Goal: Task Accomplishment & Management: Use online tool/utility

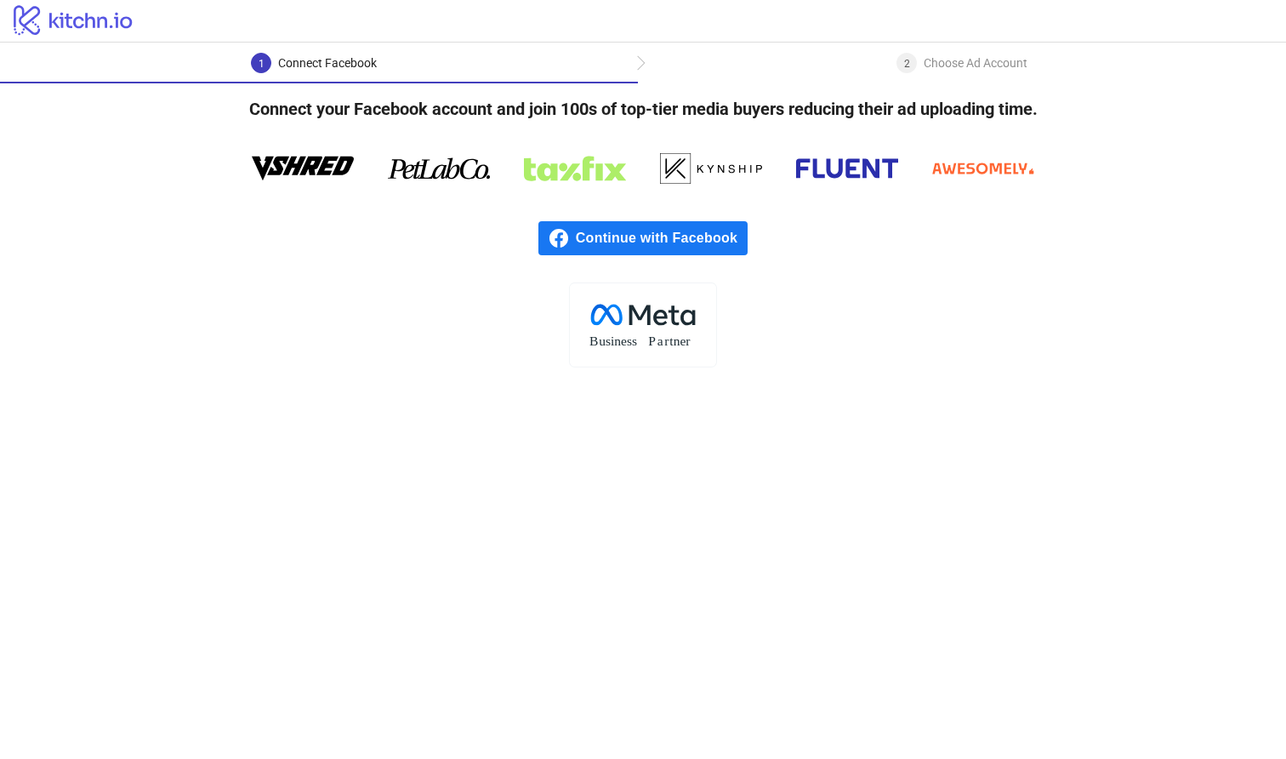
click at [681, 241] on span "Continue with Facebook" at bounding box center [662, 238] width 172 height 34
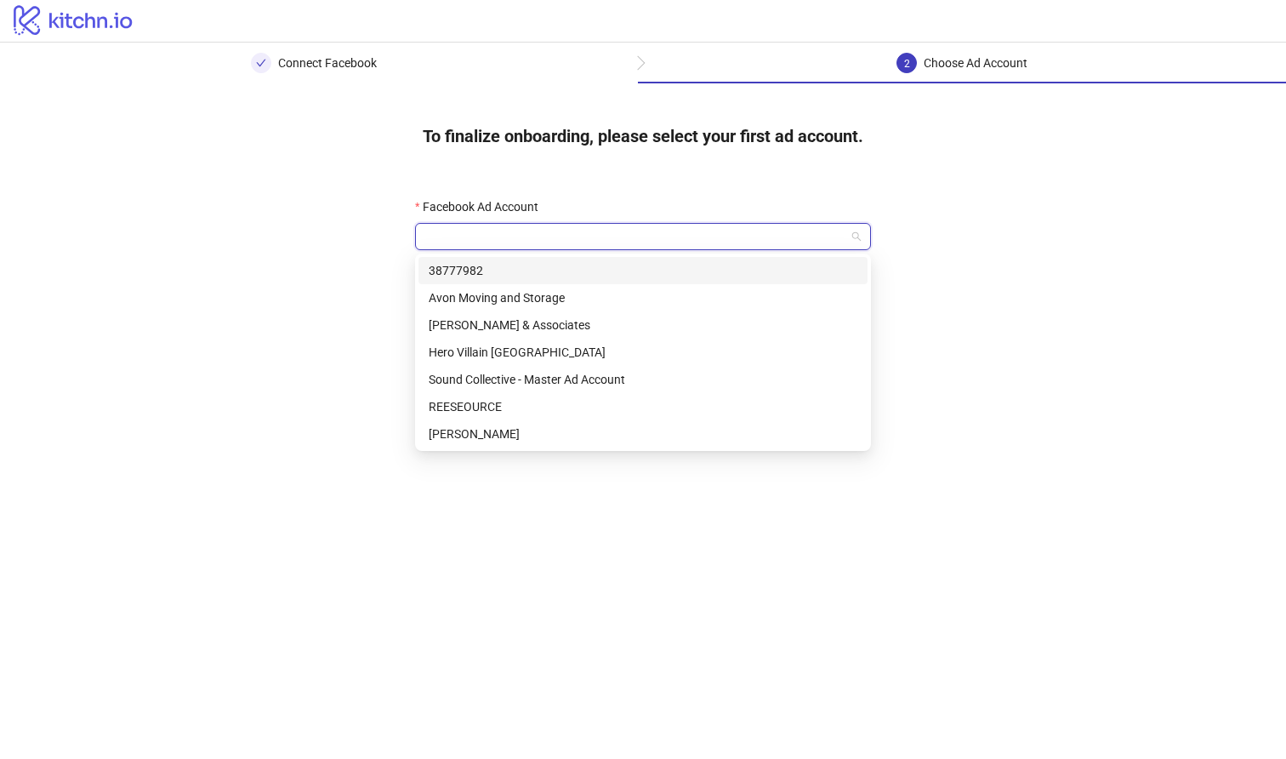
click at [665, 233] on input "Facebook Ad Account" at bounding box center [635, 237] width 420 height 26
click at [629, 374] on div "Sound Collective - Master Ad Account" at bounding box center [643, 379] width 429 height 19
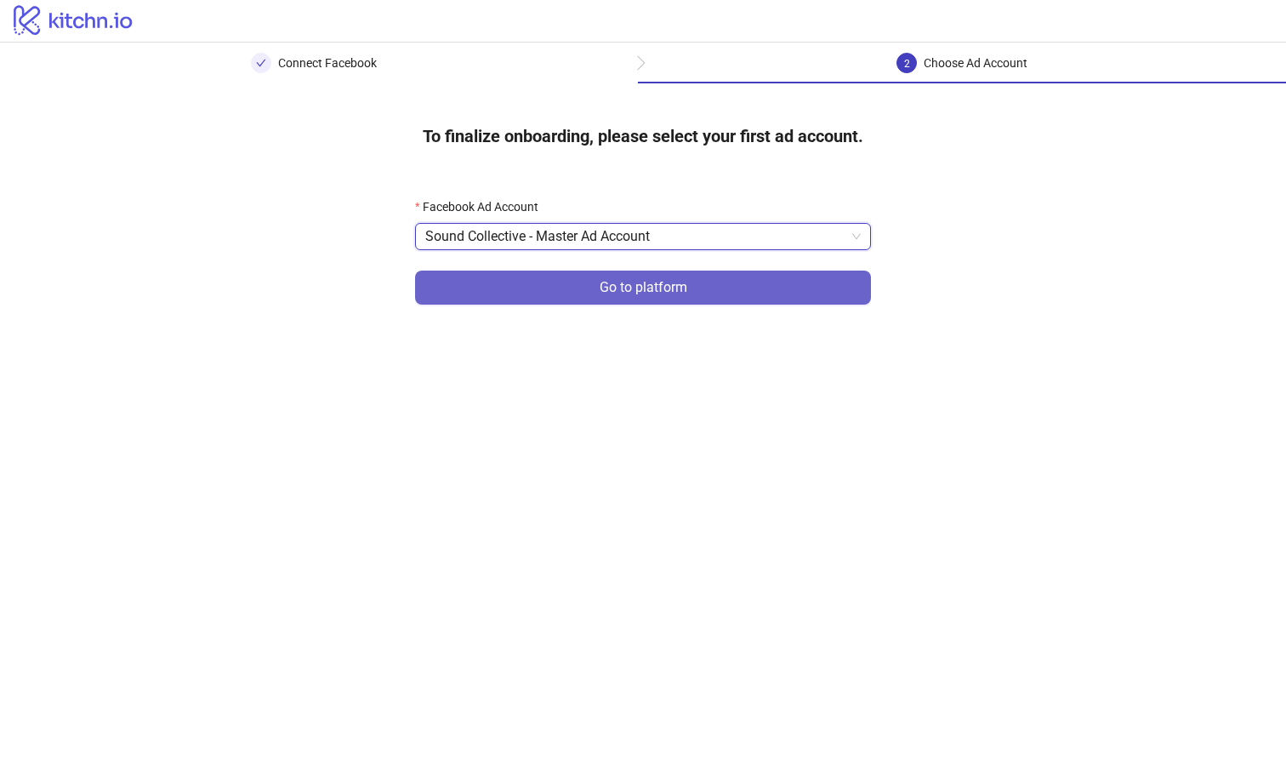
click at [678, 293] on span "Go to platform" at bounding box center [644, 287] width 88 height 15
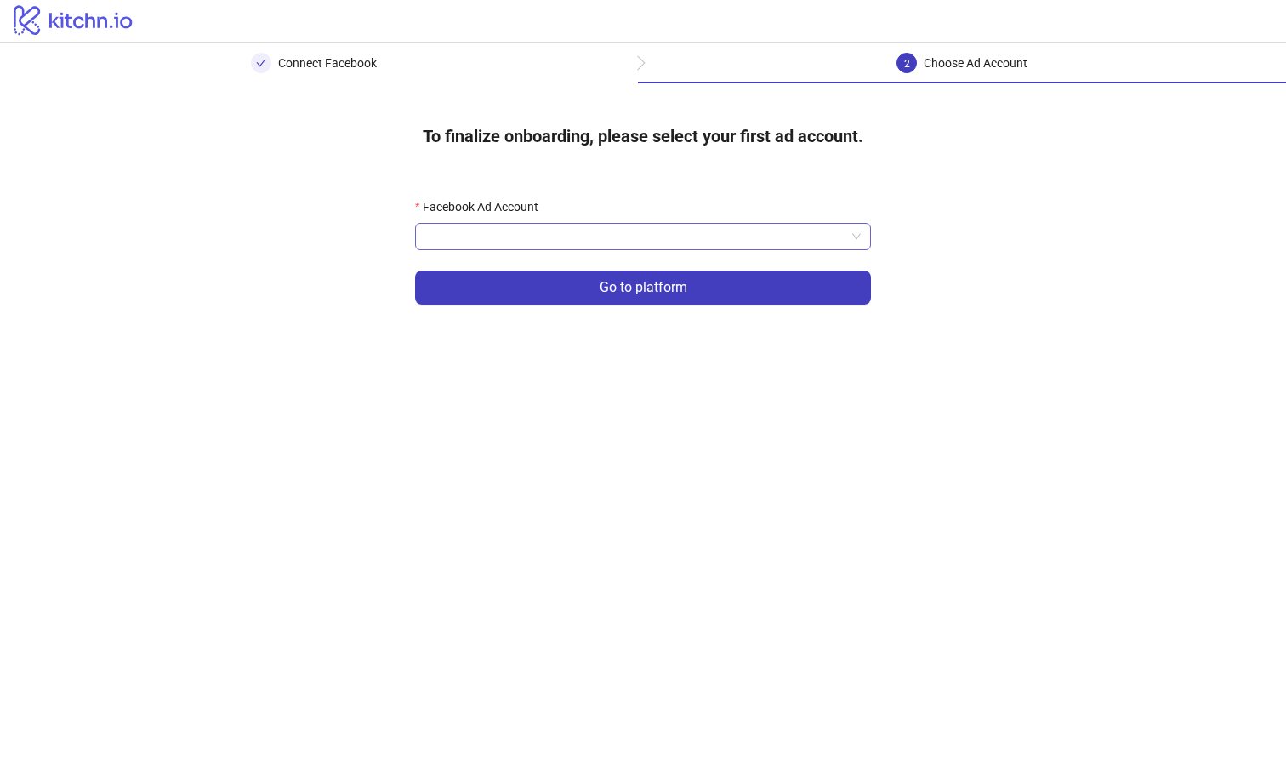
click at [667, 243] on input "Facebook Ad Account" at bounding box center [635, 237] width 420 height 26
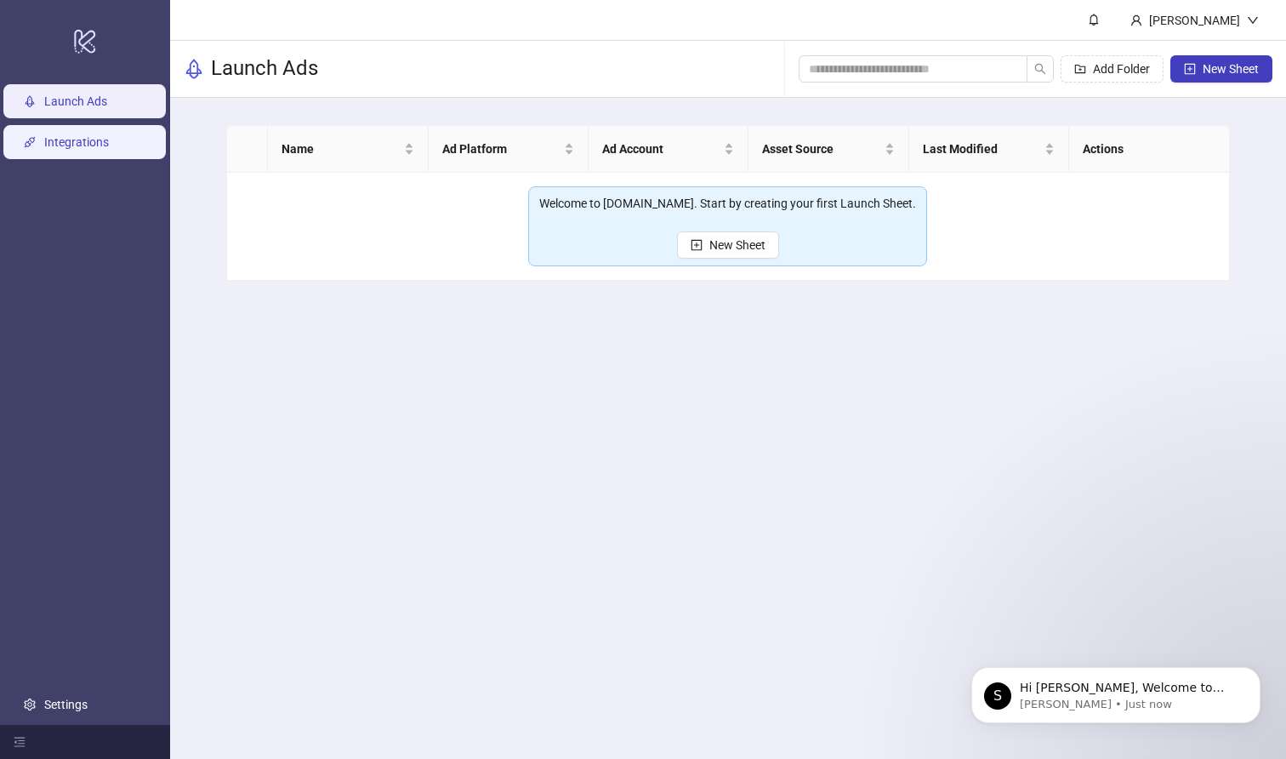
click at [100, 149] on link "Integrations" at bounding box center [76, 142] width 65 height 14
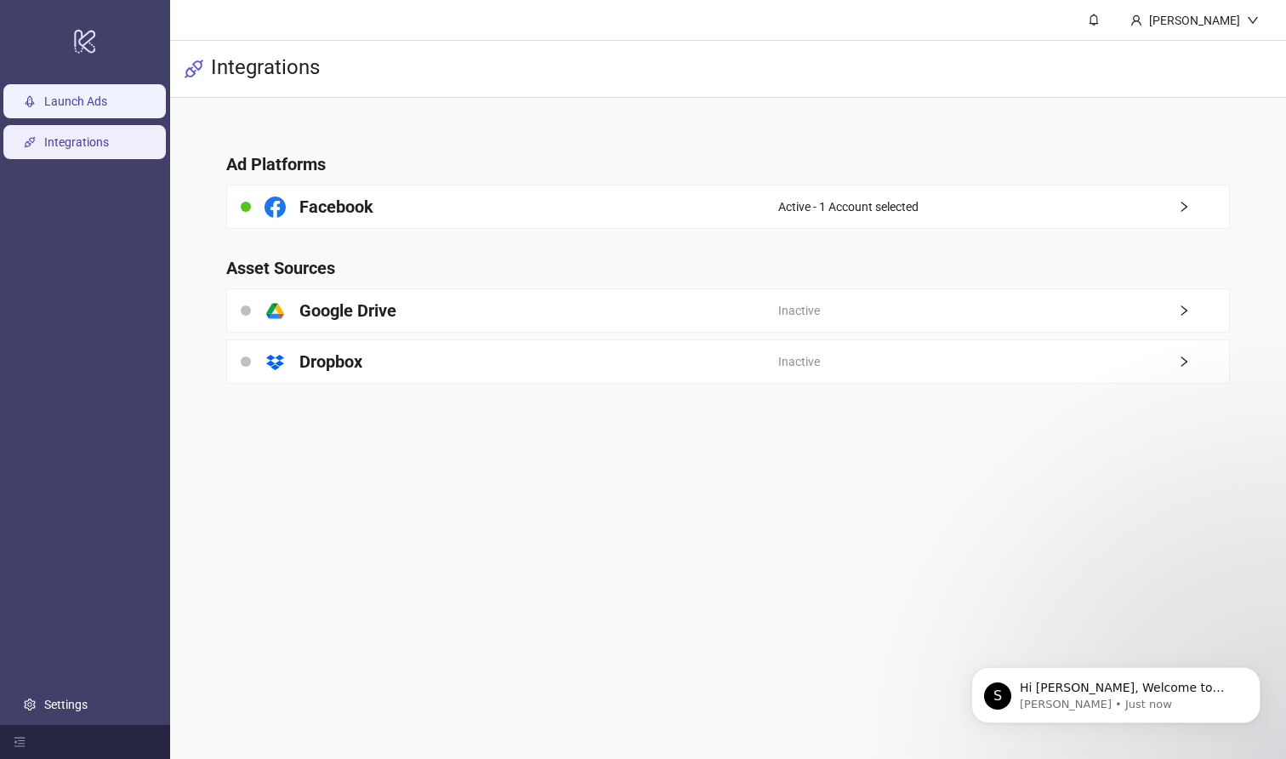
click at [105, 102] on link "Launch Ads" at bounding box center [75, 101] width 63 height 14
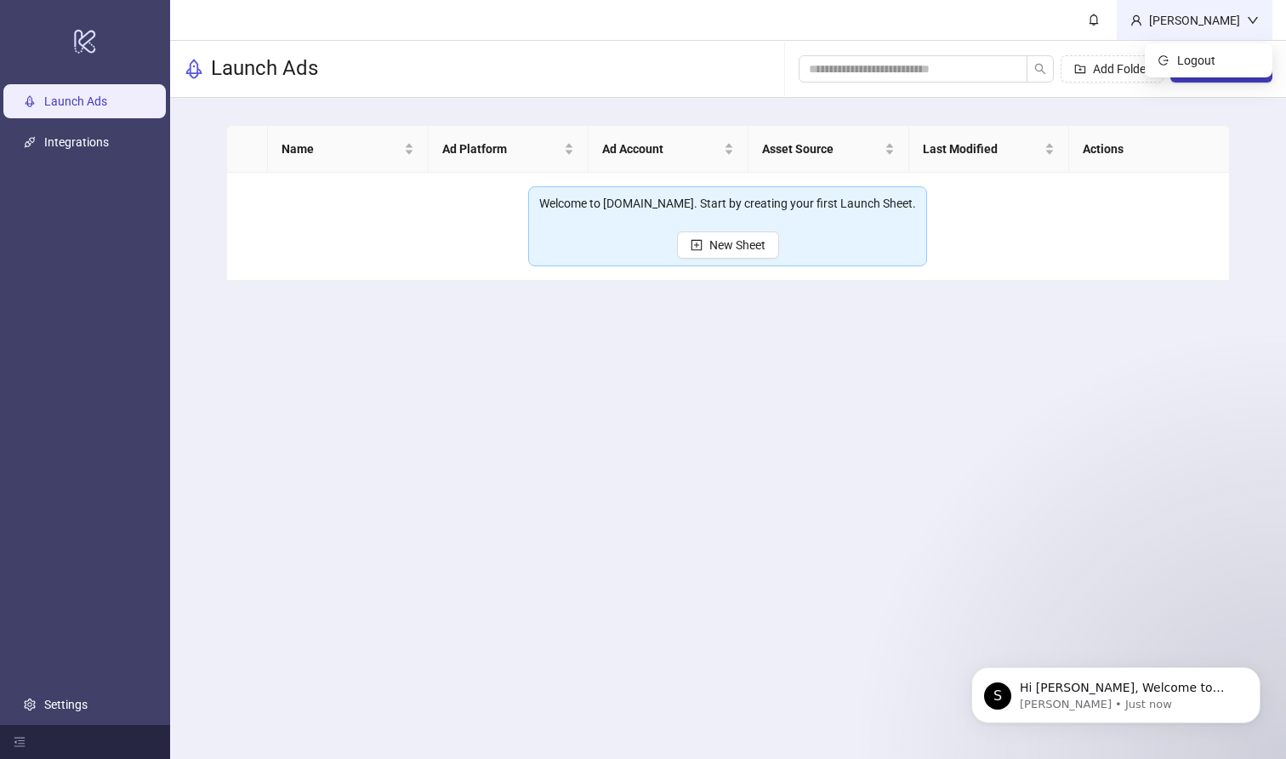
click at [1247, 16] on icon "down" at bounding box center [1253, 20] width 12 height 12
click at [258, 56] on h3 "Launch Ads" at bounding box center [264, 68] width 107 height 27
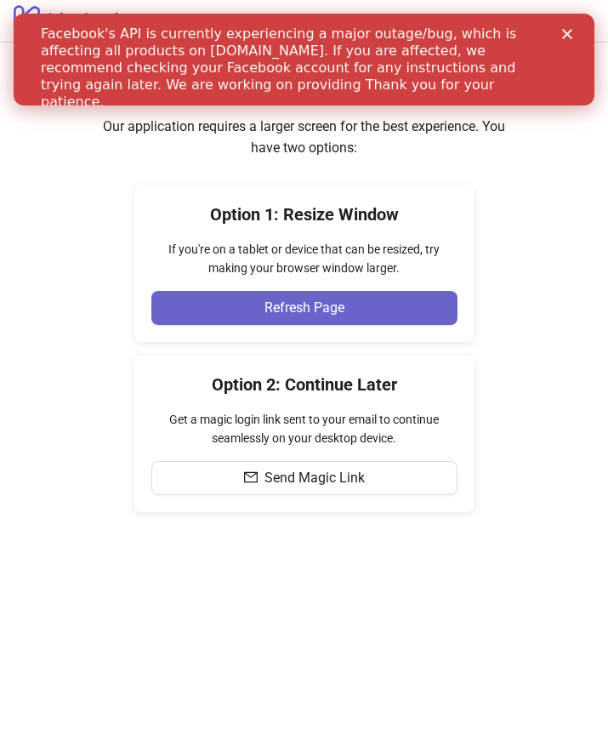
click at [350, 311] on button "Refresh Page" at bounding box center [304, 308] width 306 height 34
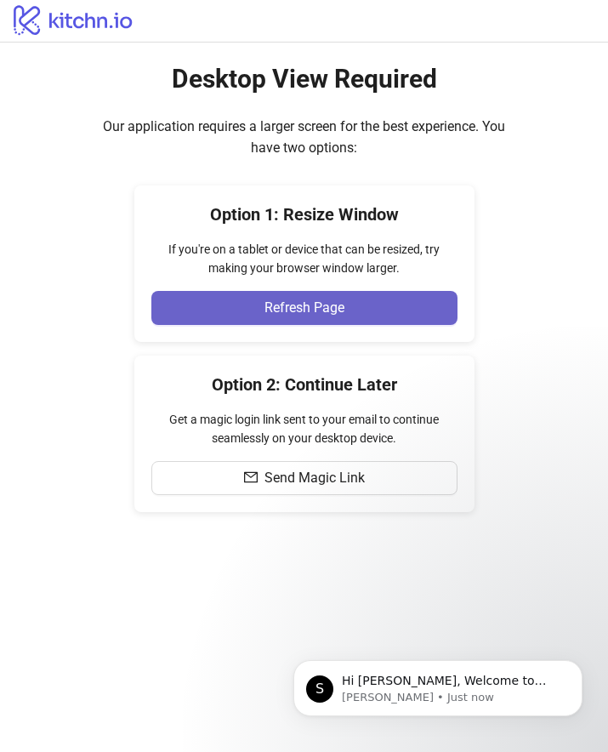
click at [354, 306] on button "Refresh Page" at bounding box center [304, 308] width 306 height 34
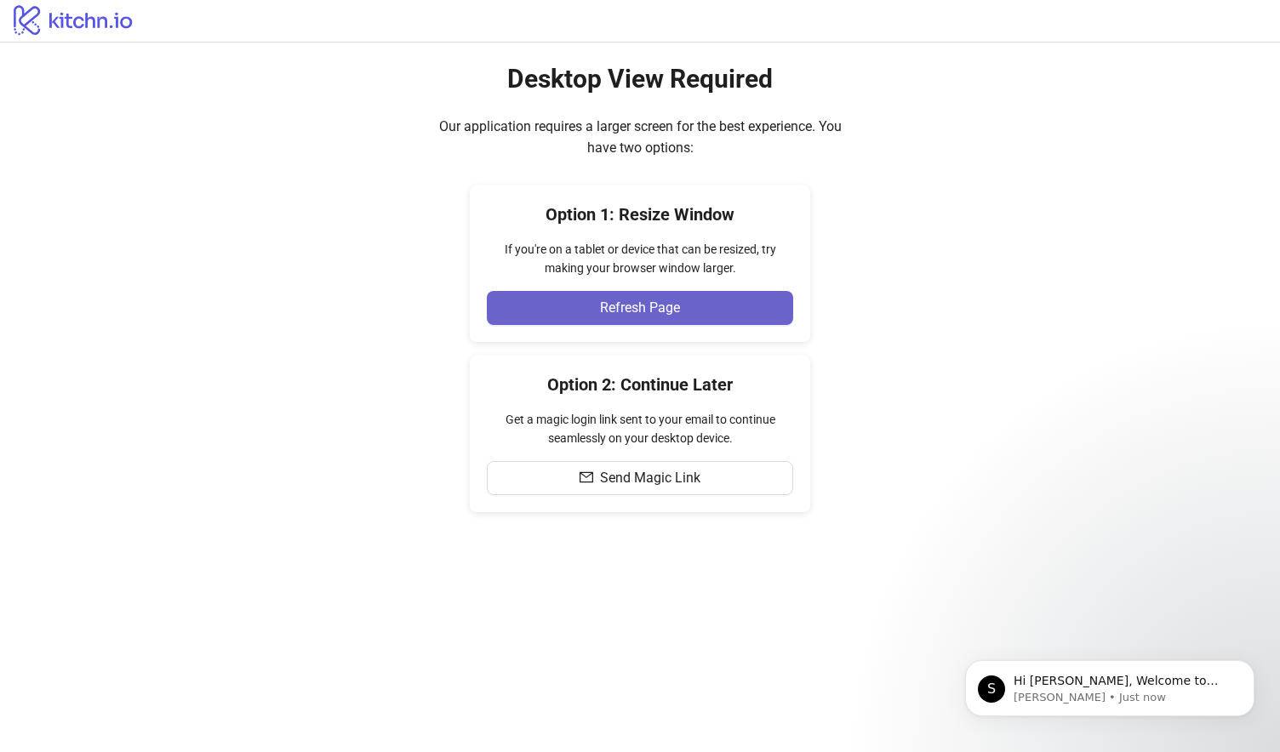
click at [563, 301] on button "Refresh Page" at bounding box center [640, 308] width 306 height 34
